Goal: Find specific page/section: Find specific page/section

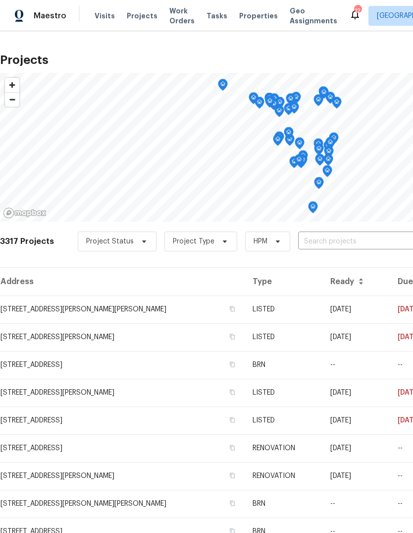
click at [354, 236] on input "text" at bounding box center [354, 241] width 113 height 15
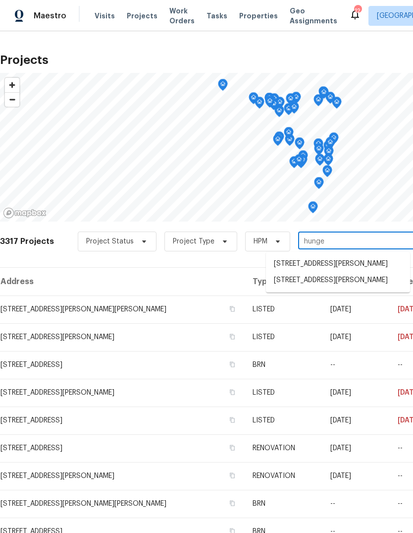
type input "hunger"
click at [381, 288] on li "[STREET_ADDRESS][PERSON_NAME]" at bounding box center [338, 280] width 144 height 16
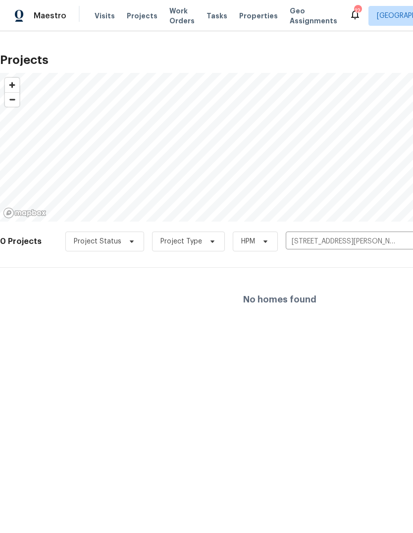
click at [406, 244] on icon "Clear" at bounding box center [408, 241] width 10 height 10
click at [367, 236] on input "text" at bounding box center [342, 241] width 113 height 15
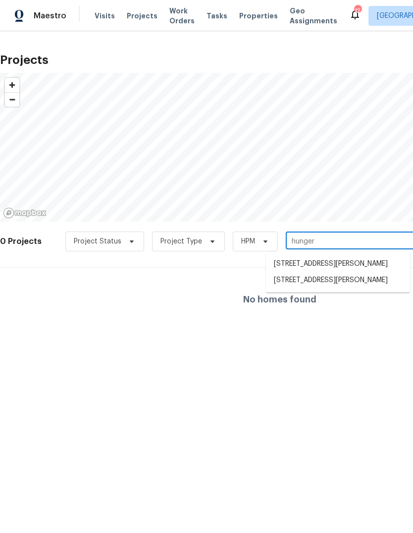
type input "hungerf"
click at [352, 264] on li "1965 Hungerford Dr, Florissant, MO 63031" at bounding box center [338, 264] width 144 height 16
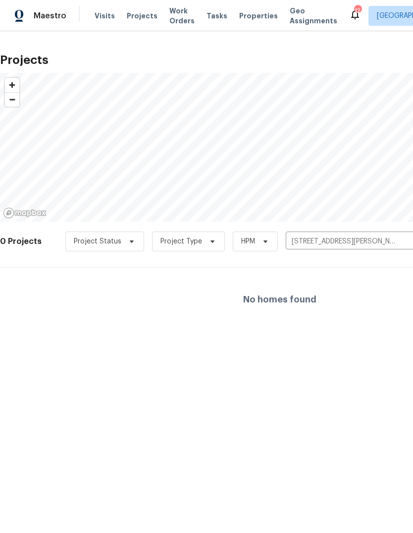
click at [253, 19] on span "Properties" at bounding box center [258, 16] width 39 height 10
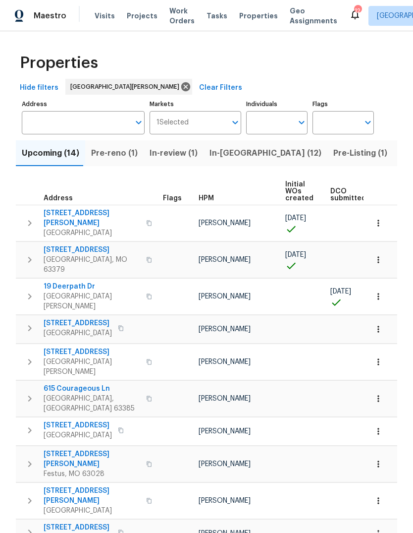
click at [333, 155] on span "Pre-Listing (1)" at bounding box center [360, 153] width 54 height 14
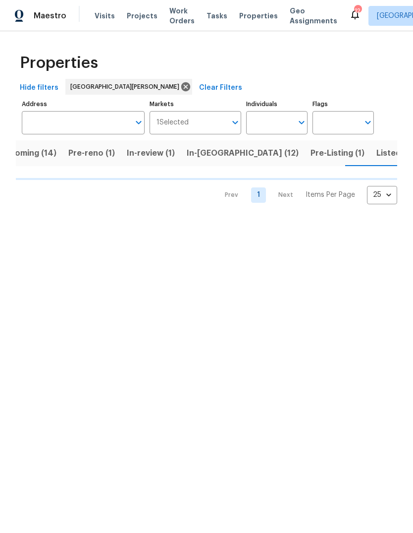
scroll to position [0, 23]
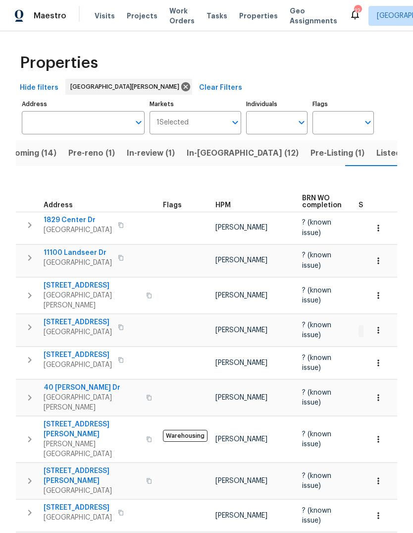
click at [230, 202] on div "HPM" at bounding box center [255, 205] width 79 height 7
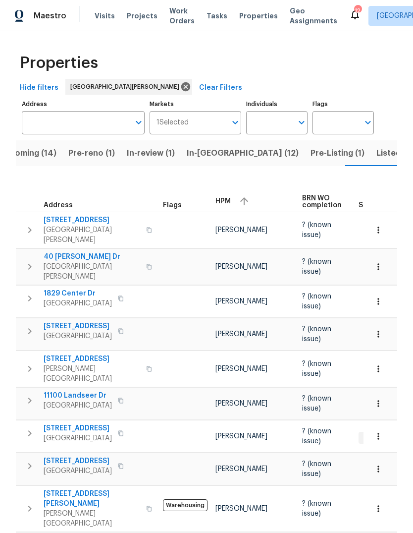
click at [230, 194] on div "HPM" at bounding box center [255, 201] width 79 height 15
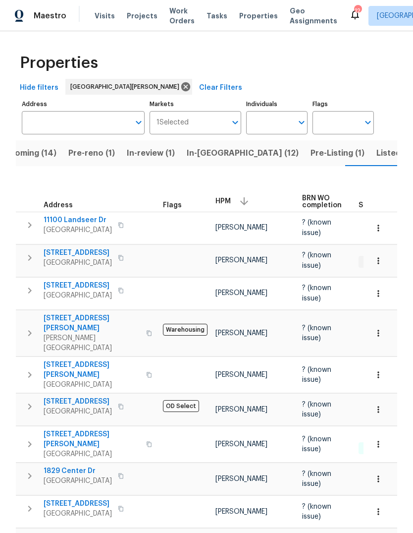
click at [101, 360] on span "[STREET_ADDRESS][PERSON_NAME]" at bounding box center [92, 370] width 97 height 20
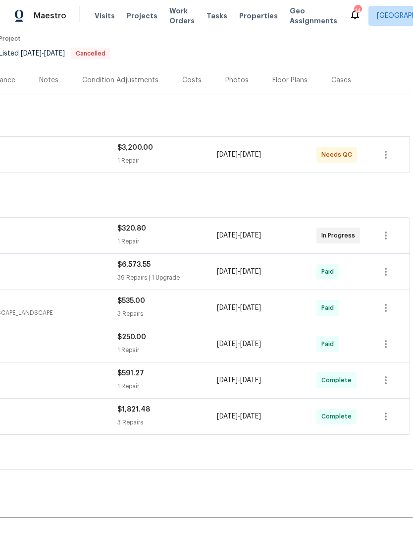
scroll to position [88, 147]
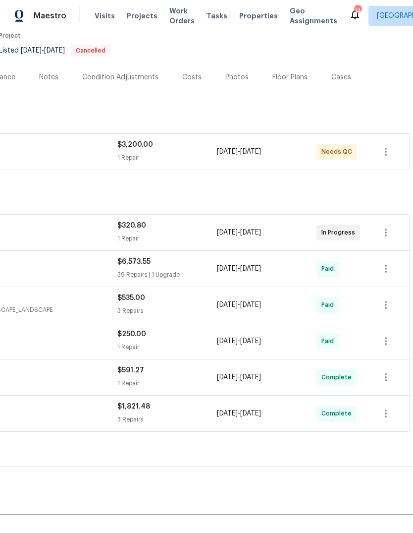
click at [218, 153] on span "[DATE]" at bounding box center [227, 151] width 21 height 7
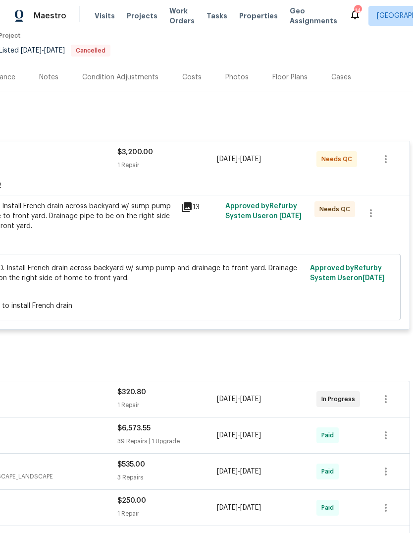
click at [153, 213] on div "PROVIDE BID. Install French drain across backyard w/ sump pump and drainage to …" at bounding box center [66, 216] width 217 height 30
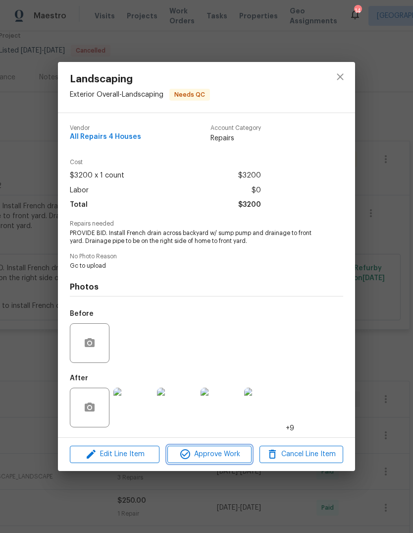
click at [231, 354] on span "Approve Work" at bounding box center [209, 454] width 78 height 12
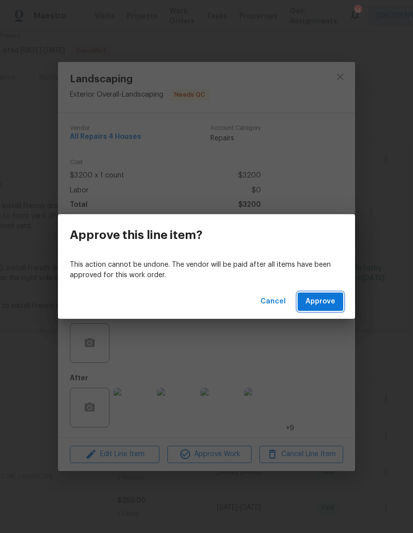
click at [340, 300] on button "Approve" at bounding box center [321, 301] width 46 height 18
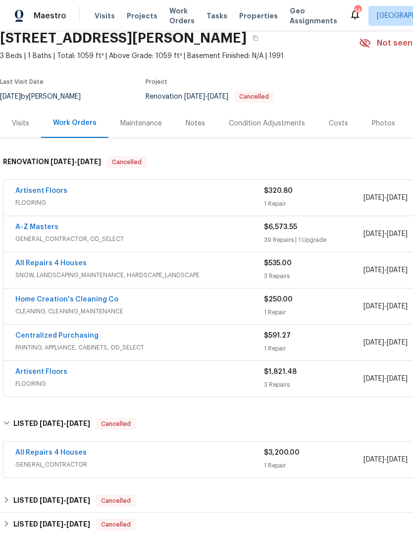
scroll to position [41, 0]
click at [72, 354] on link "All Repairs 4 Houses" at bounding box center [50, 452] width 71 height 7
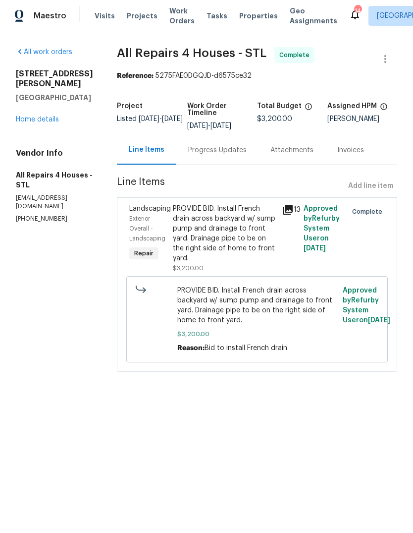
click at [240, 152] on div "Progress Updates" at bounding box center [217, 150] width 58 height 10
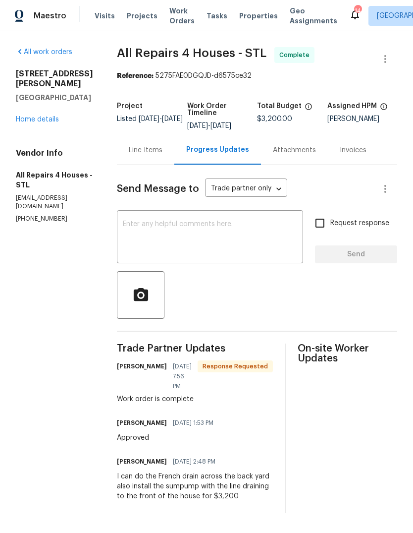
click at [56, 116] on link "Home details" at bounding box center [37, 119] width 43 height 7
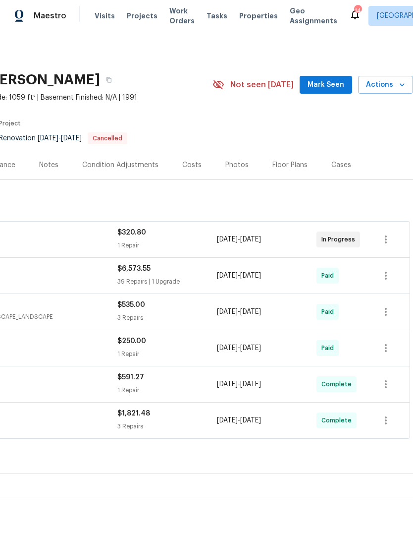
scroll to position [0, 147]
click at [334, 87] on span "Mark Seen" at bounding box center [326, 85] width 37 height 12
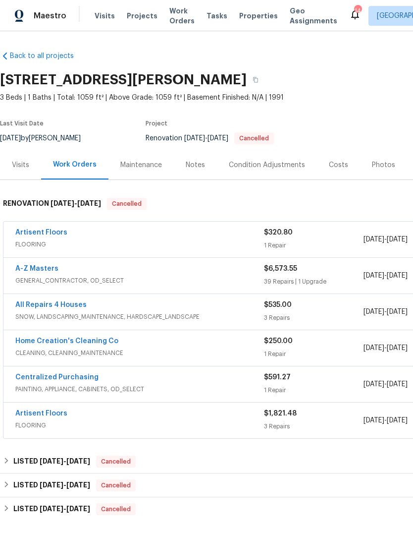
scroll to position [0, 0]
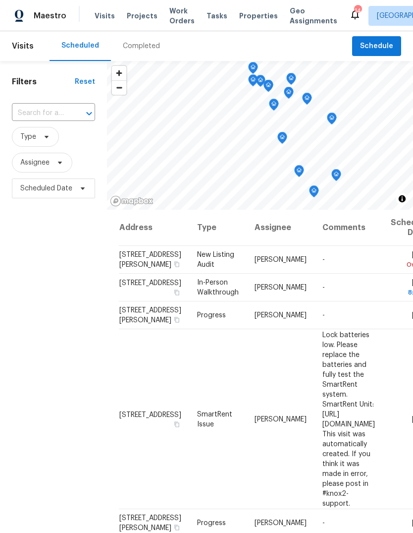
click at [251, 18] on span "Properties" at bounding box center [258, 16] width 39 height 10
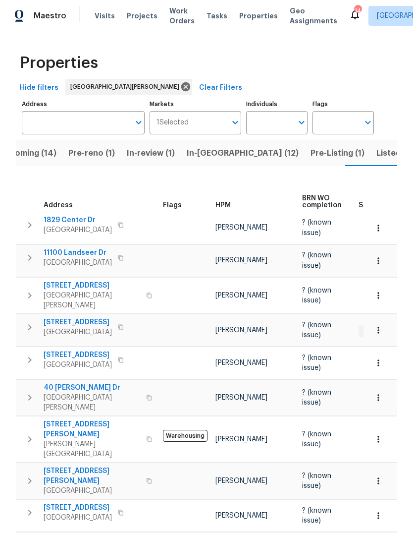
click at [377, 151] on span "Listed (37)" at bounding box center [398, 153] width 42 height 14
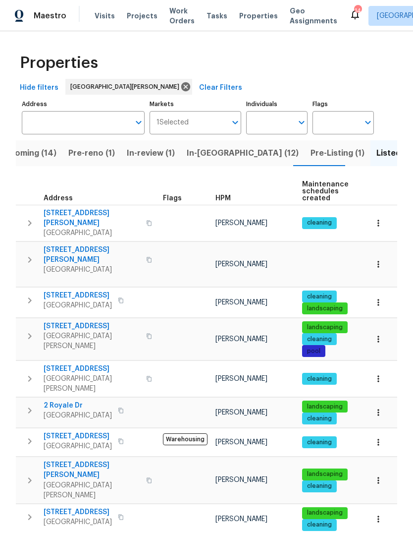
click at [229, 195] on span "HPM" at bounding box center [223, 198] width 15 height 7
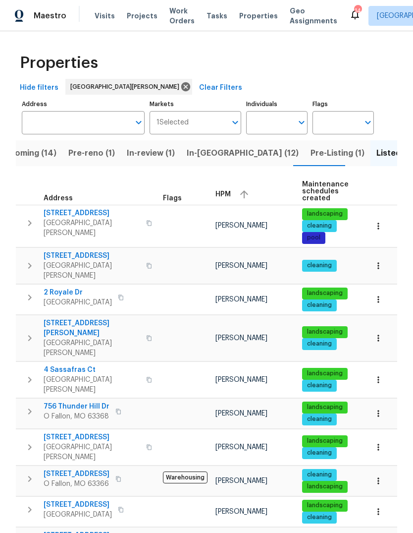
click at [225, 197] on span "HPM" at bounding box center [223, 194] width 15 height 7
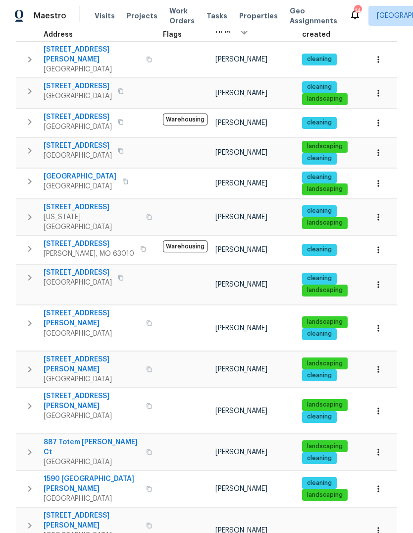
scroll to position [185, 0]
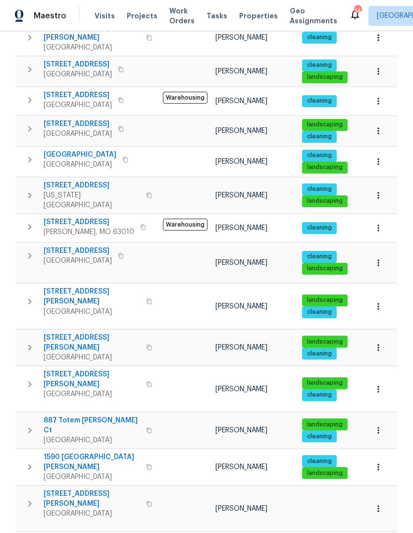
click at [105, 415] on span "887 Totem Woods Ct" at bounding box center [92, 425] width 97 height 20
